Goal: Task Accomplishment & Management: Manage account settings

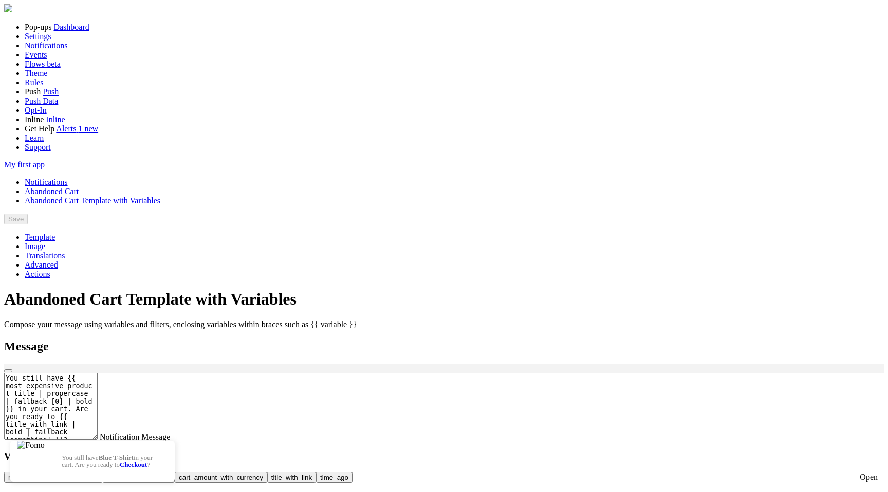
click at [68, 178] on link "Notifications" at bounding box center [46, 182] width 43 height 9
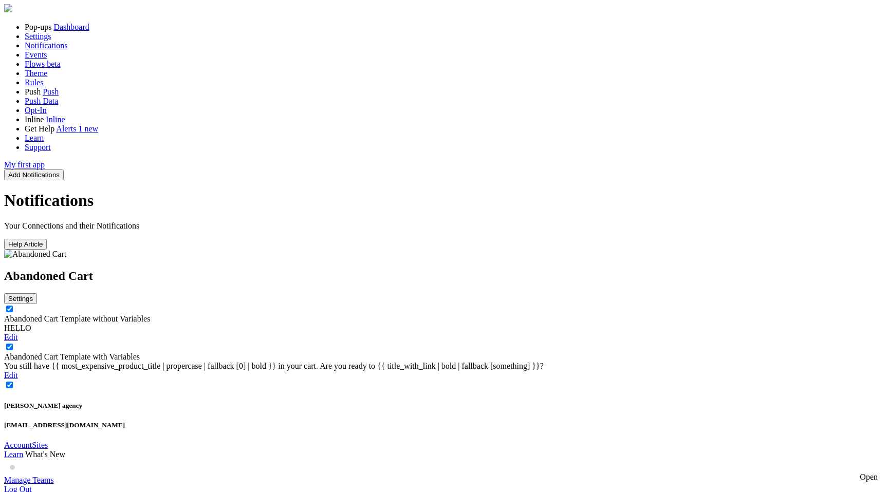
click at [150, 315] on link "Abandoned Cart Template without Variables" at bounding box center [77, 319] width 146 height 9
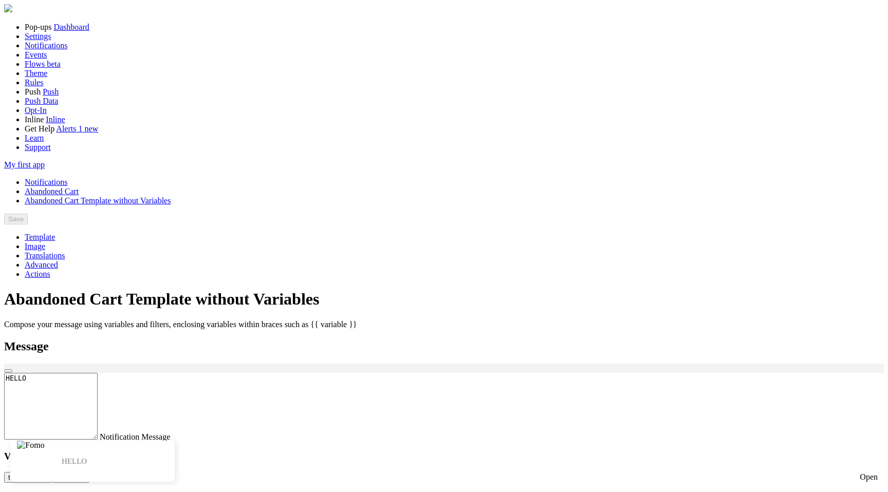
click at [53, 472] on button "title_with_link" at bounding box center [28, 477] width 49 height 11
click at [89, 472] on button "time_ago" at bounding box center [71, 477] width 36 height 11
type textarea "HELLO"
click at [860, 473] on div "Open" at bounding box center [869, 477] width 18 height 9
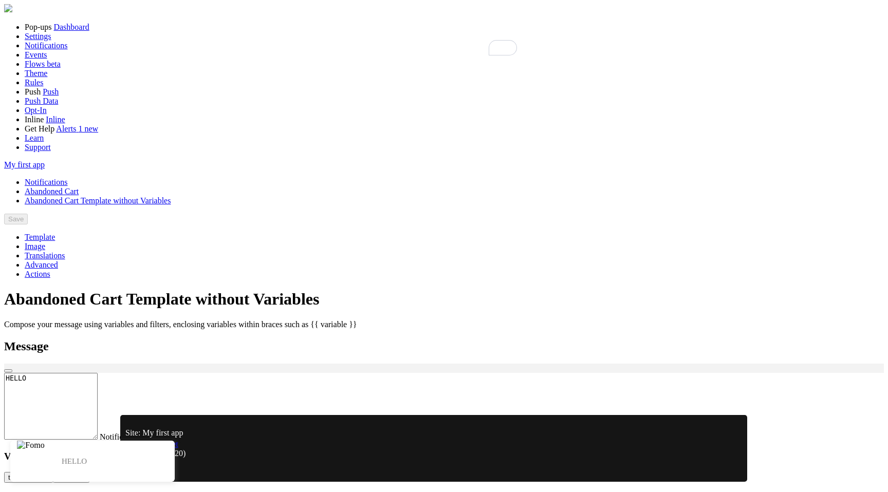
click at [178, 449] on link "Preview Widget" at bounding box center [151, 444] width 53 height 9
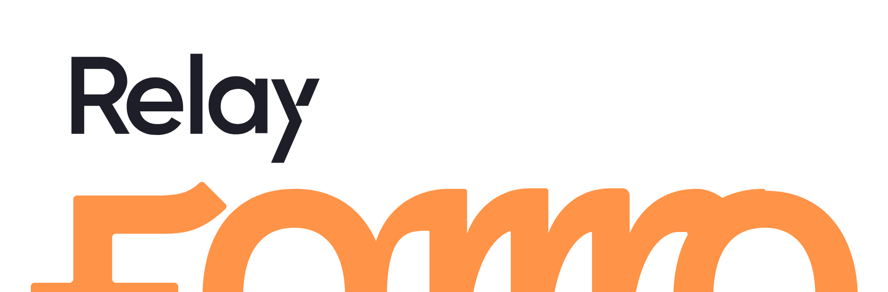
click at [202, 189] on icon at bounding box center [529, 297] width 655 height 217
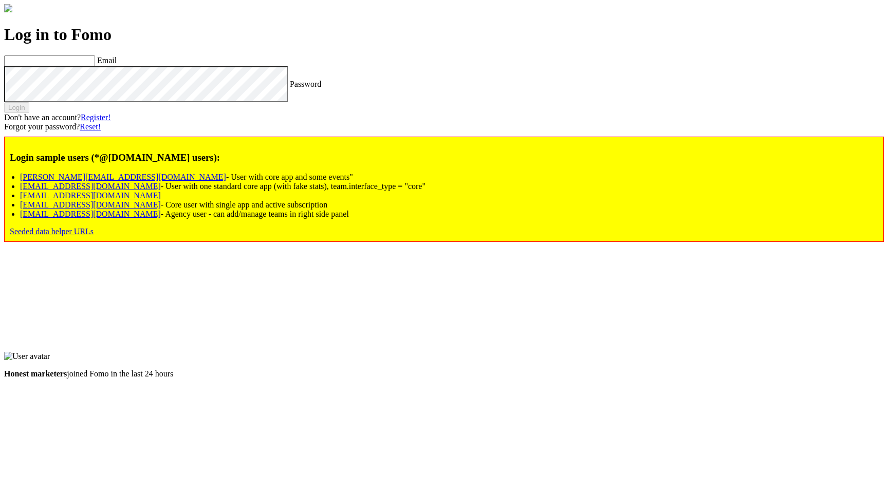
click at [138, 191] on link "[EMAIL_ADDRESS][DOMAIN_NAME]" at bounding box center [90, 186] width 141 height 9
type input "[EMAIL_ADDRESS][DOMAIN_NAME]"
click at [144, 223] on div "Log in to Fomo [EMAIL_ADDRESS][DOMAIN_NAME] Email Password Login Don't have an …" at bounding box center [444, 133] width 880 height 217
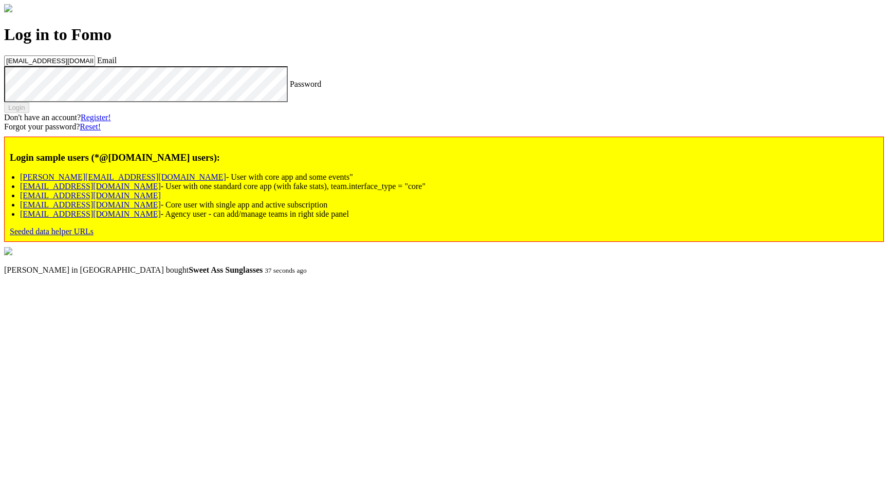
click at [112, 113] on div "Login" at bounding box center [444, 107] width 880 height 11
click at [108, 113] on div "Login" at bounding box center [444, 107] width 880 height 11
click at [290, 88] on label "Password" at bounding box center [305, 83] width 31 height 9
click at [90, 113] on div "Login" at bounding box center [444, 107] width 880 height 11
click at [29, 113] on button "Login" at bounding box center [16, 107] width 25 height 11
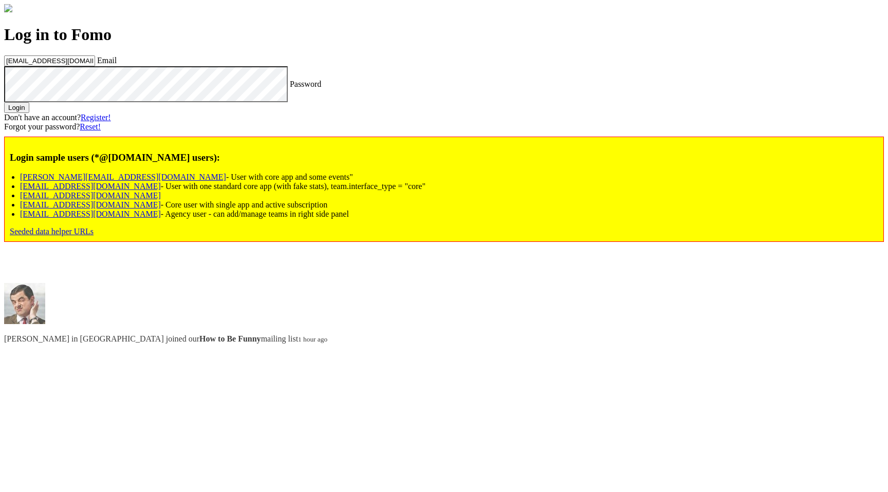
click at [29, 113] on button "Login" at bounding box center [16, 107] width 25 height 11
